Goal: Navigation & Orientation: Find specific page/section

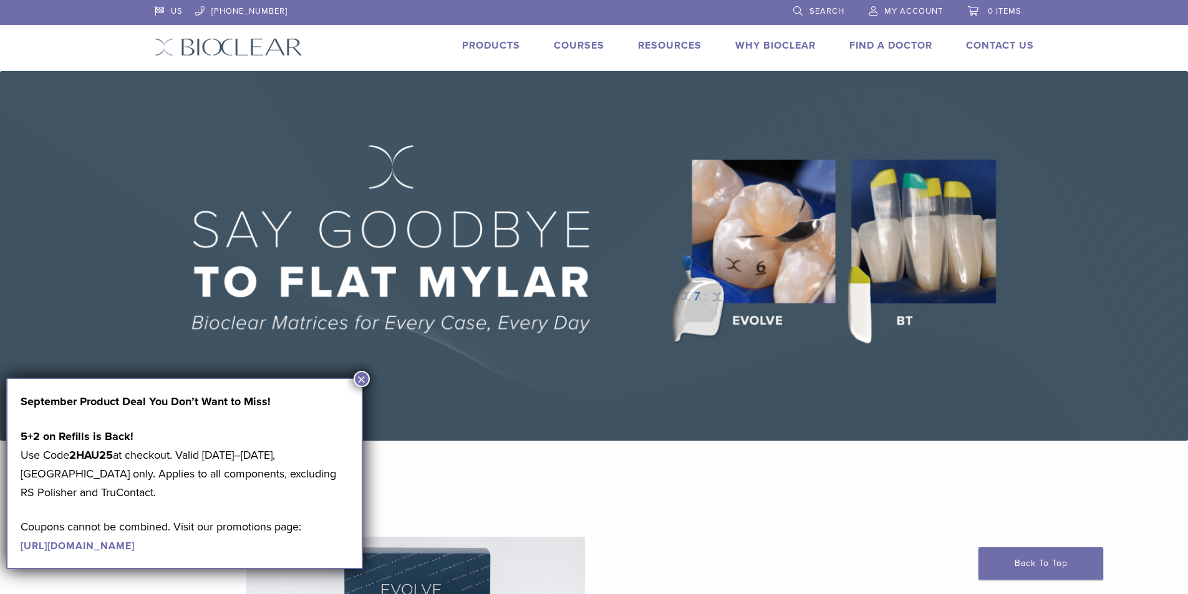
click at [488, 39] on link "Products" at bounding box center [491, 45] width 58 height 12
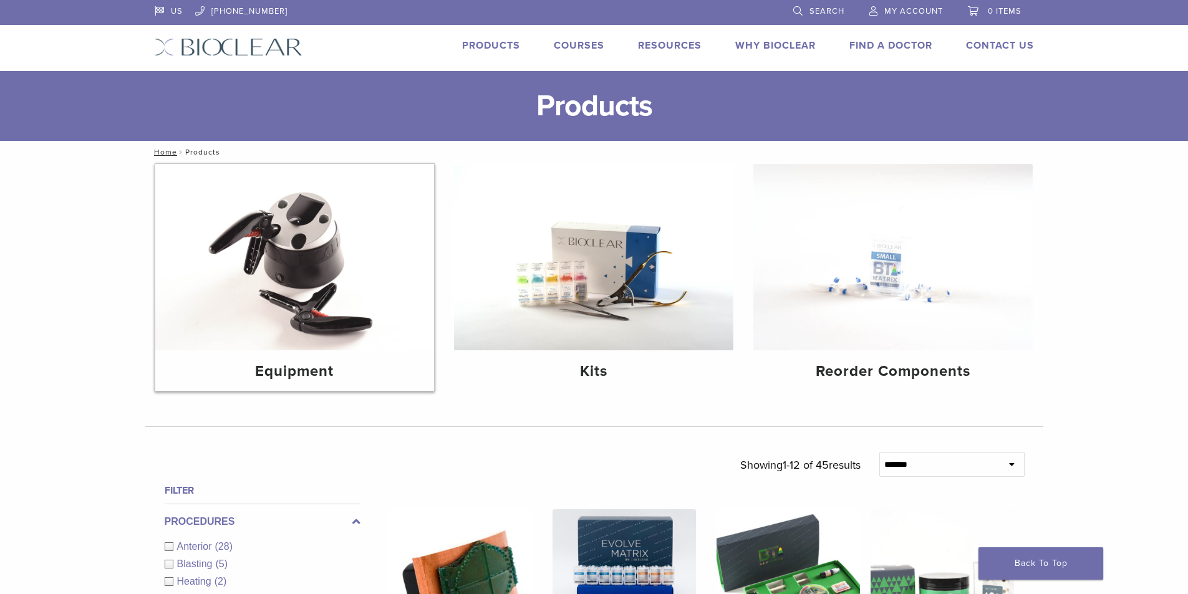
click at [288, 222] on img at bounding box center [294, 257] width 279 height 186
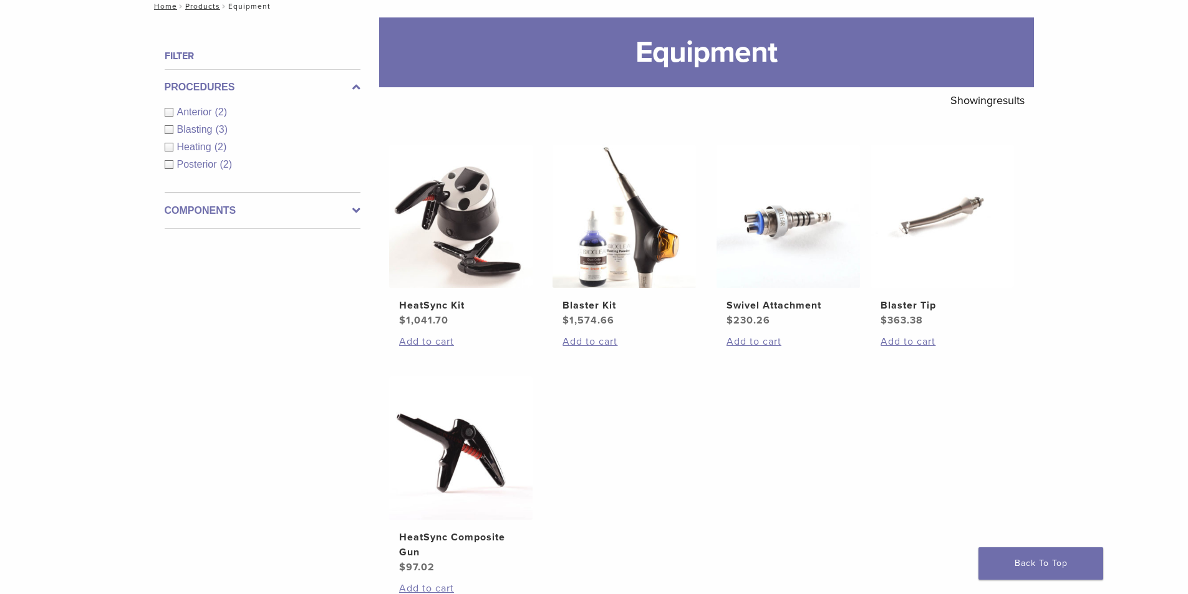
scroll to position [125, 0]
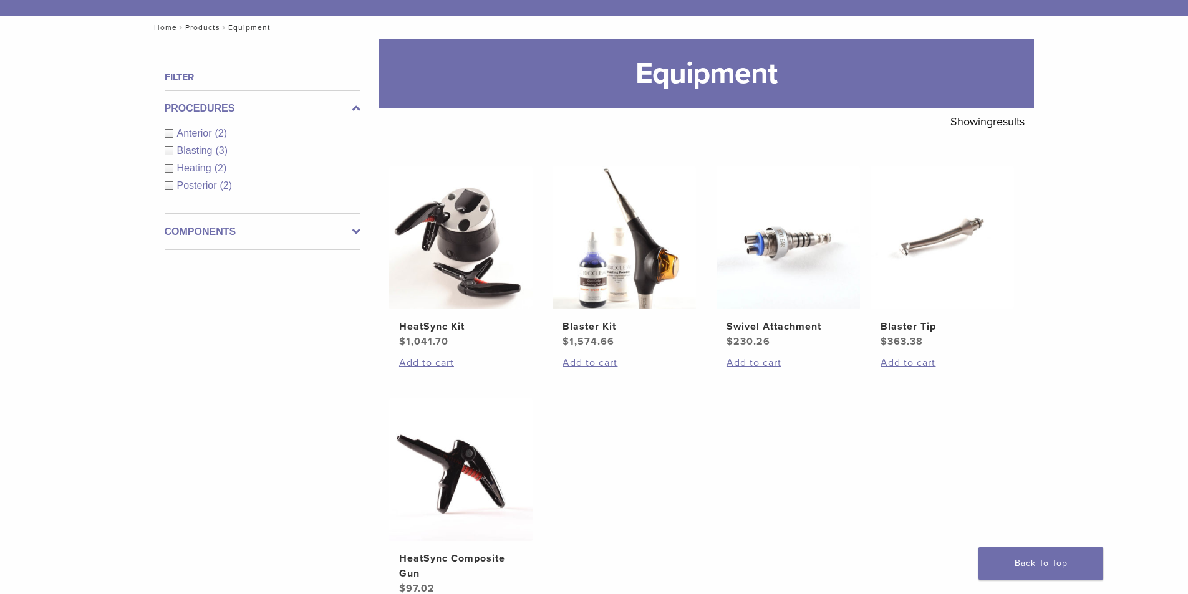
click at [168, 165] on div "Heating (2)" at bounding box center [263, 168] width 196 height 15
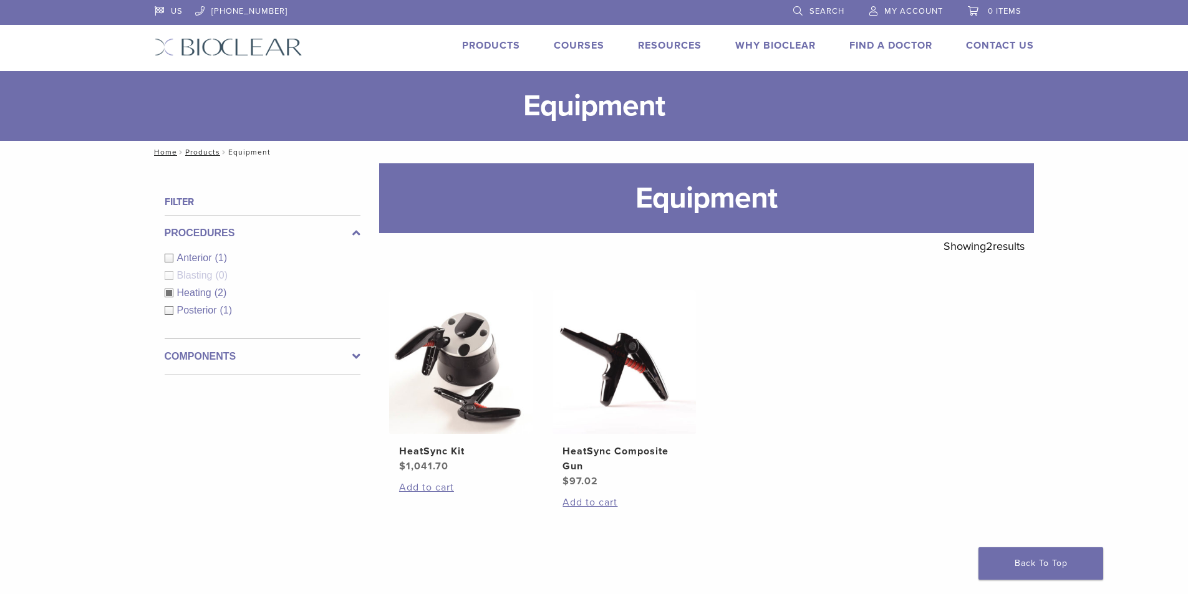
click at [255, 360] on label "Components" at bounding box center [263, 356] width 196 height 15
click at [178, 292] on span "Equipment" at bounding box center [202, 294] width 51 height 11
click at [494, 49] on link "Products" at bounding box center [491, 45] width 58 height 12
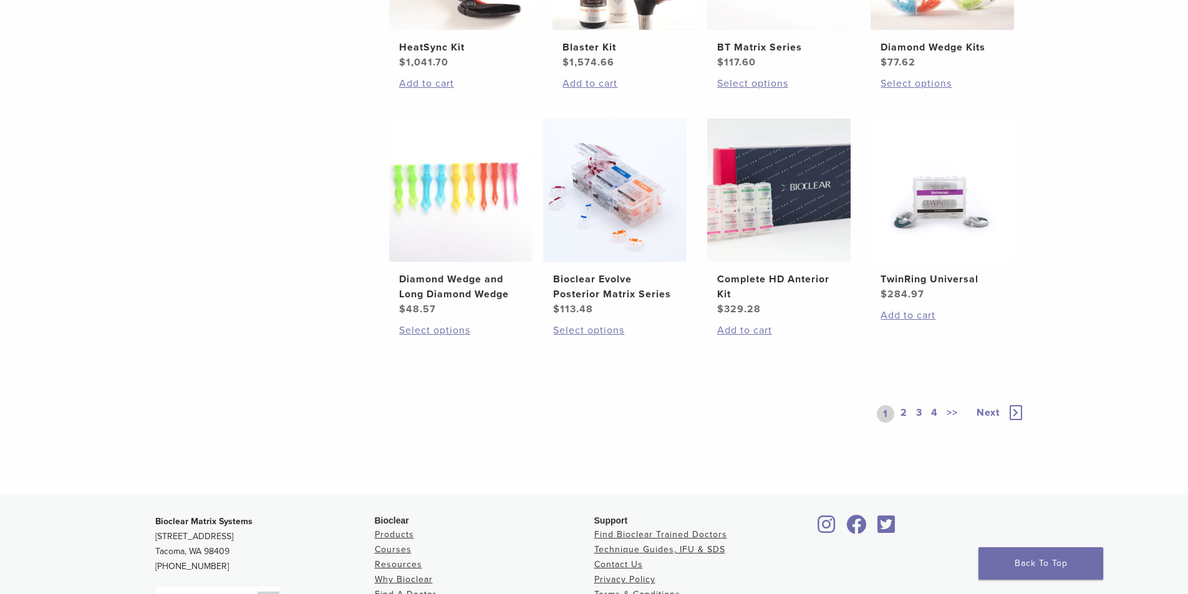
scroll to position [873, 0]
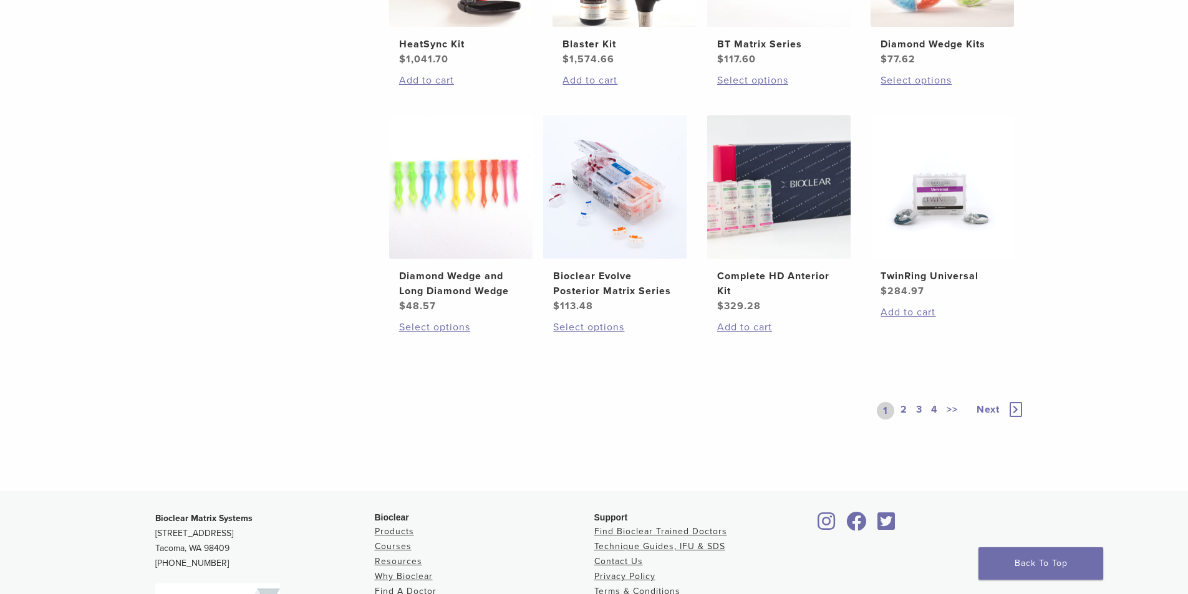
click at [900, 408] on link "2" at bounding box center [904, 410] width 12 height 17
